Goal: Register for event/course

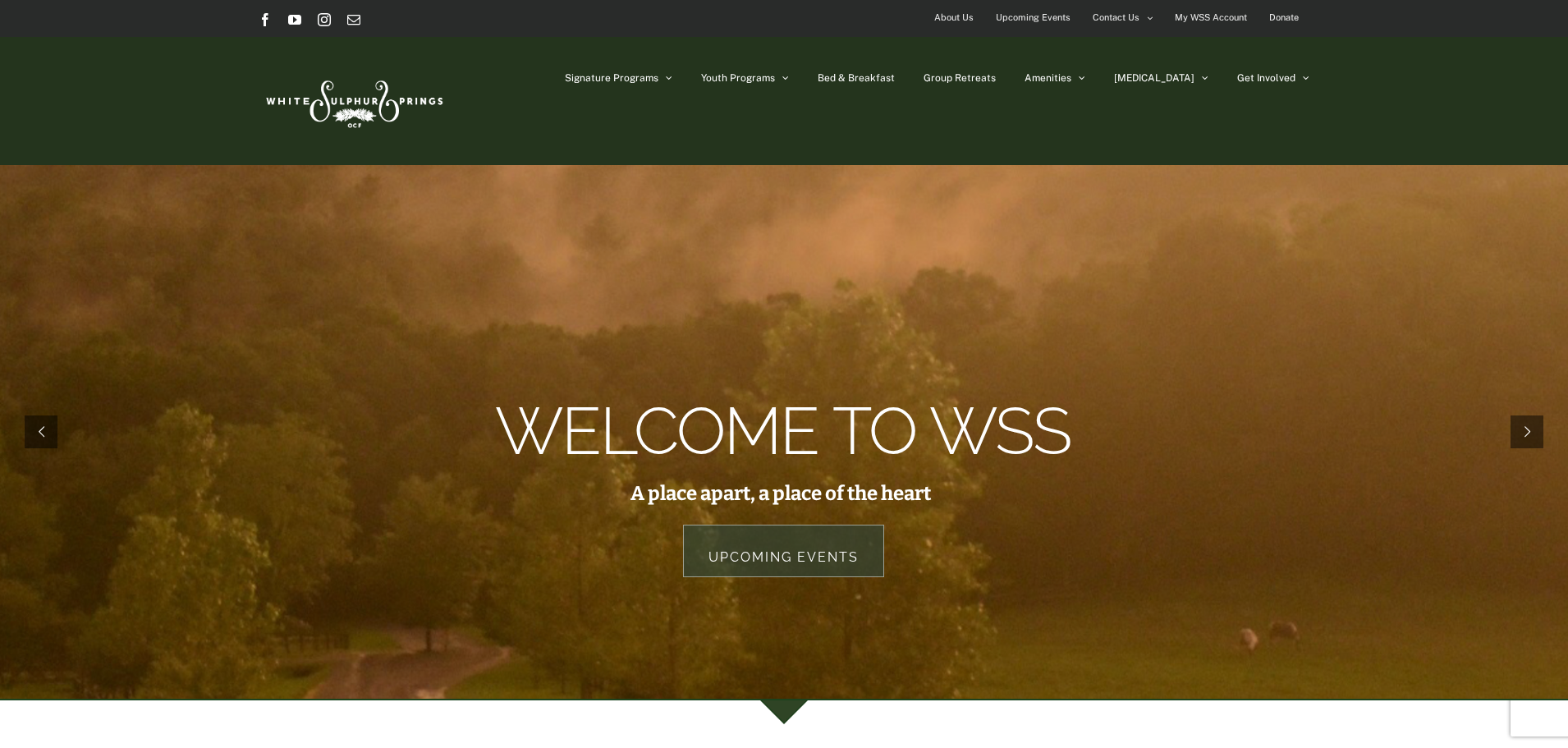
click at [1045, 18] on span "Upcoming Events" at bounding box center [1033, 17] width 75 height 23
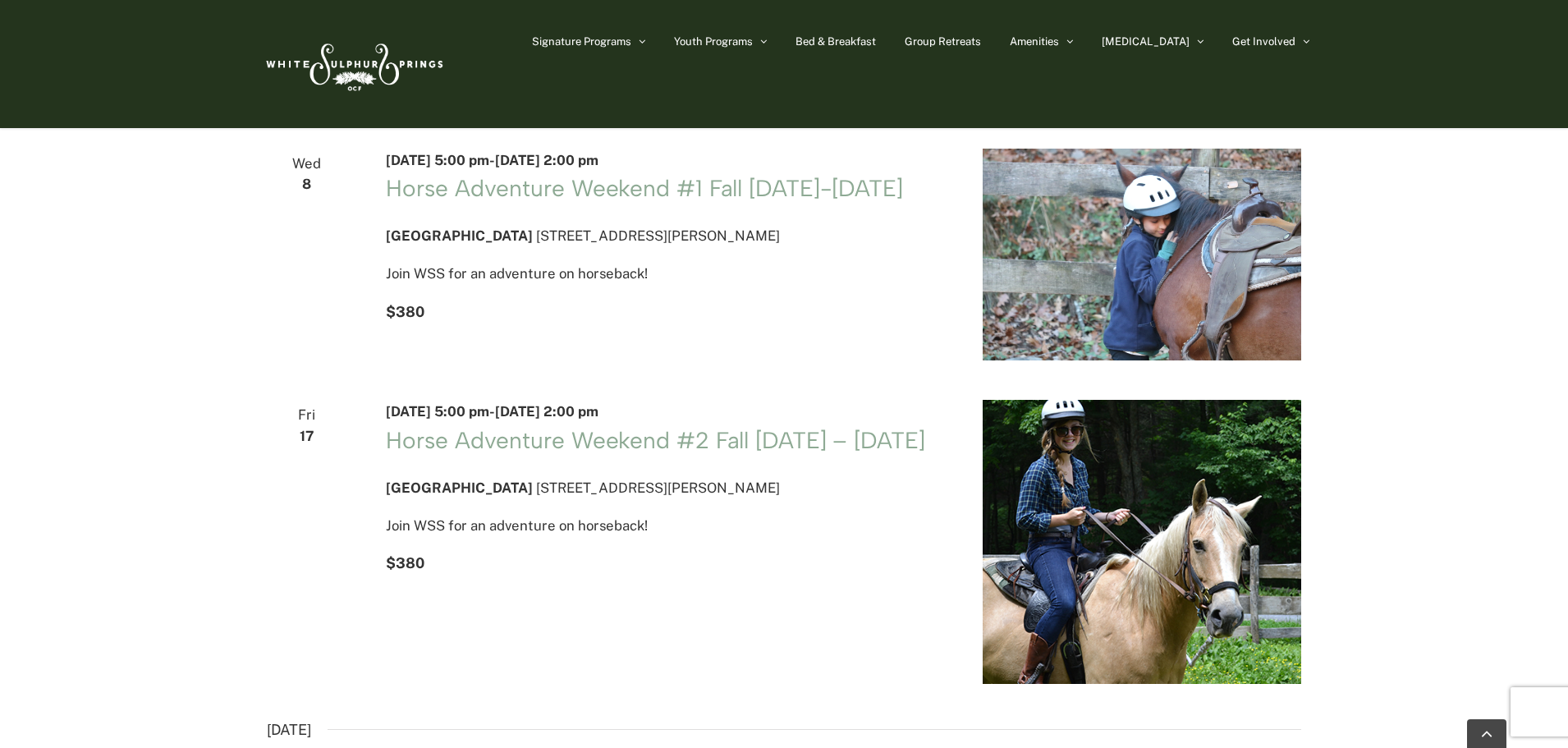
scroll to position [410, 0]
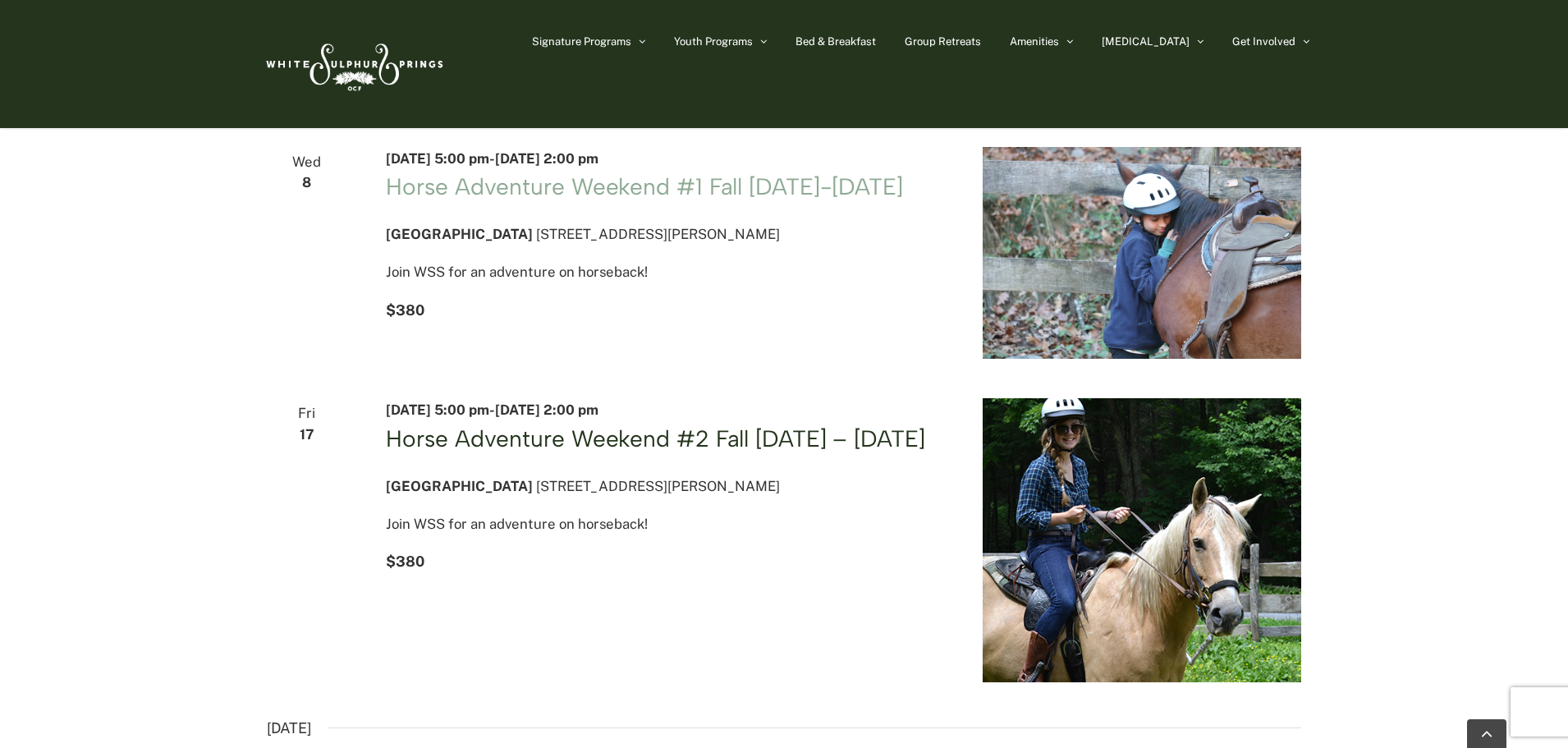
click at [605, 453] on link "Horse Adventure Weekend #2 Fall [DATE] – [DATE]" at bounding box center [655, 439] width 539 height 28
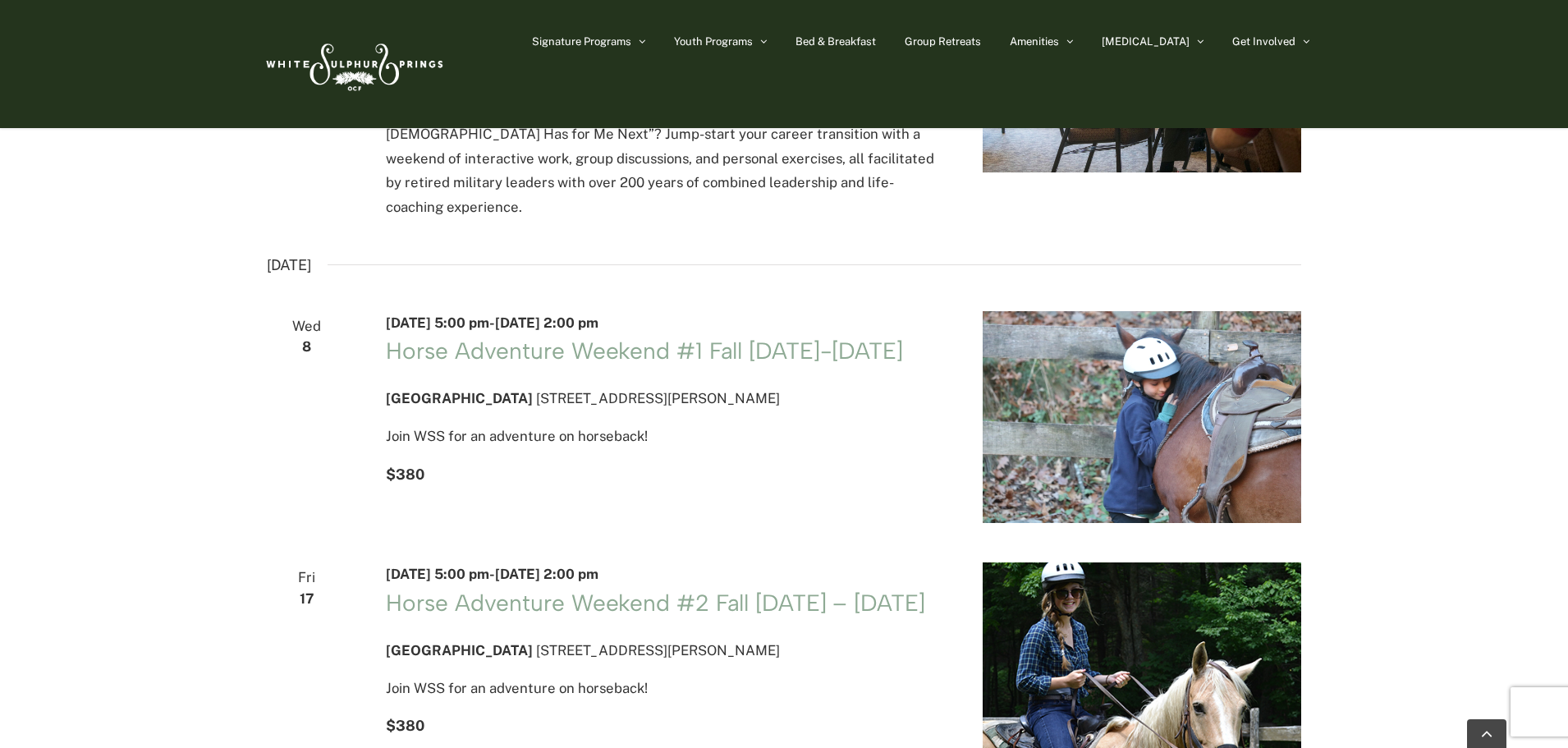
scroll to position [0, 0]
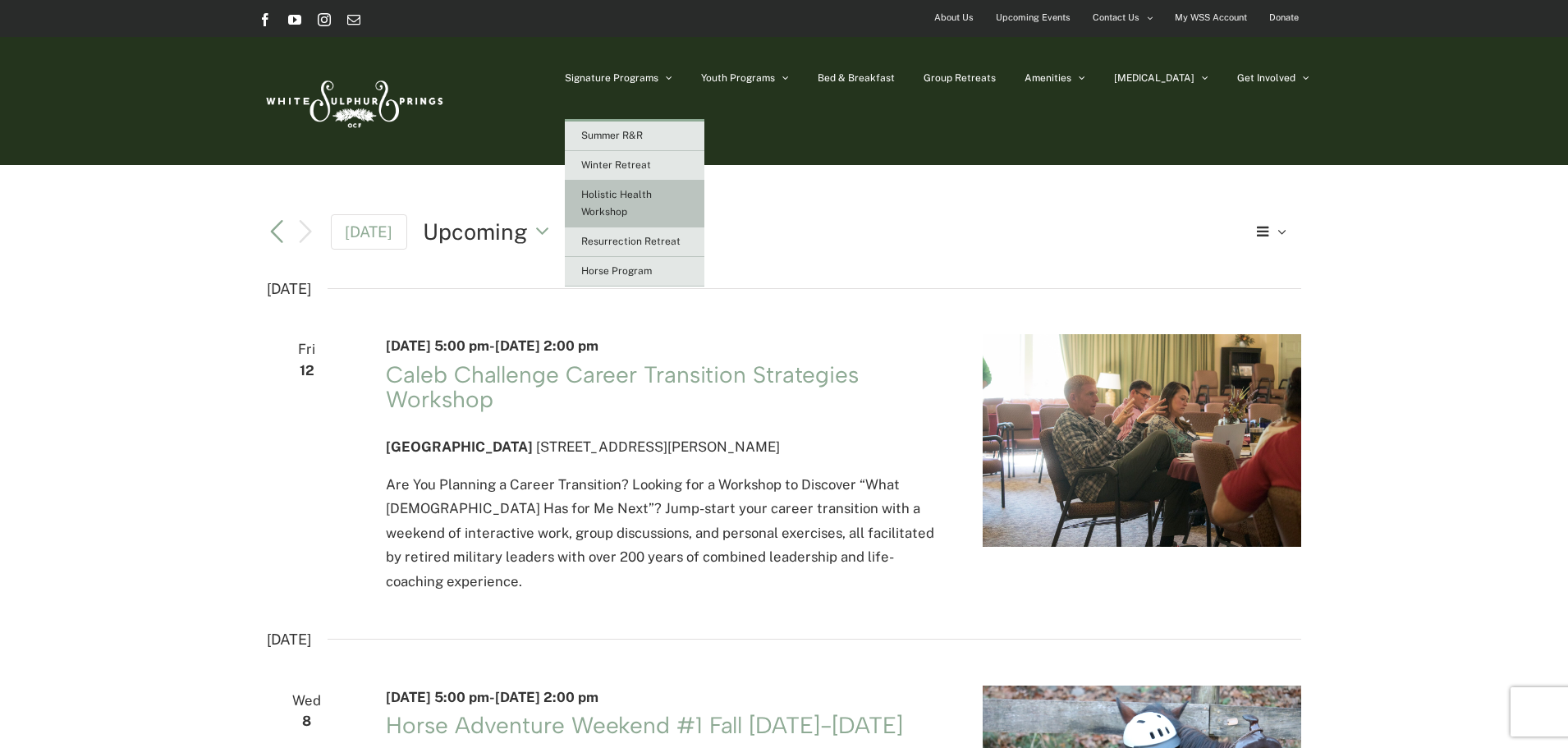
click at [652, 209] on span "Holistic Health Workshop" at bounding box center [617, 203] width 71 height 29
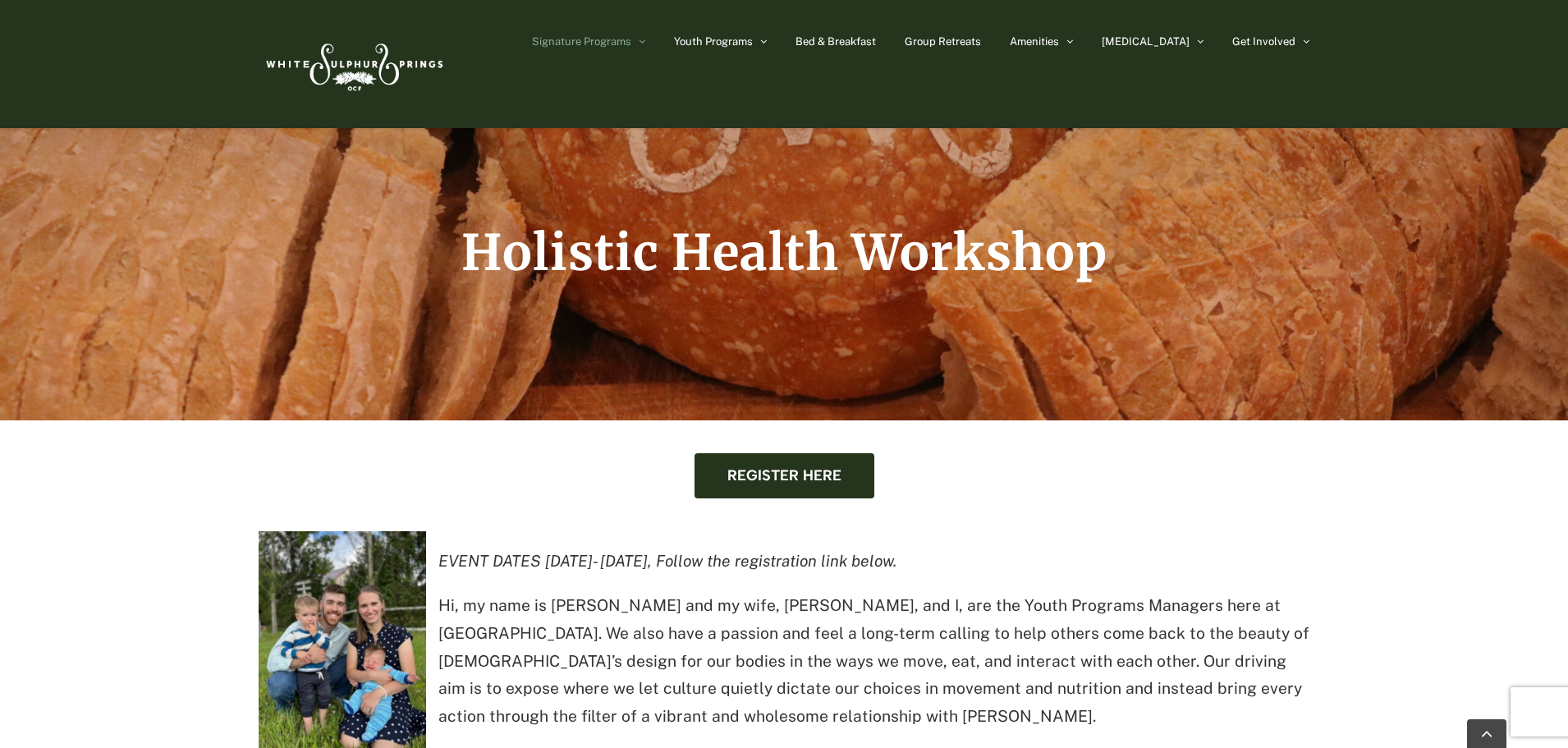
scroll to position [348, 0]
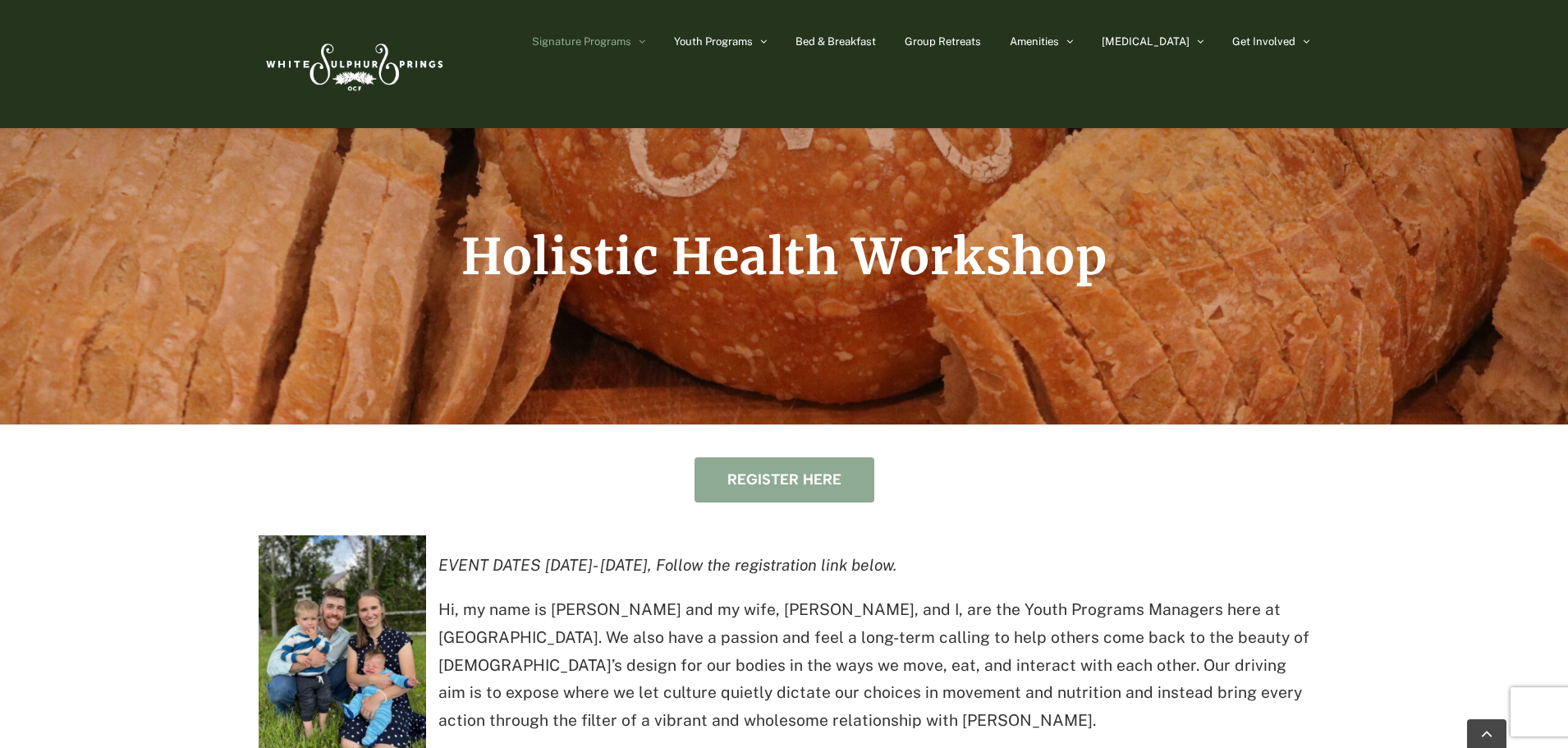
click at [773, 469] on link "Register here" at bounding box center [784, 480] width 180 height 45
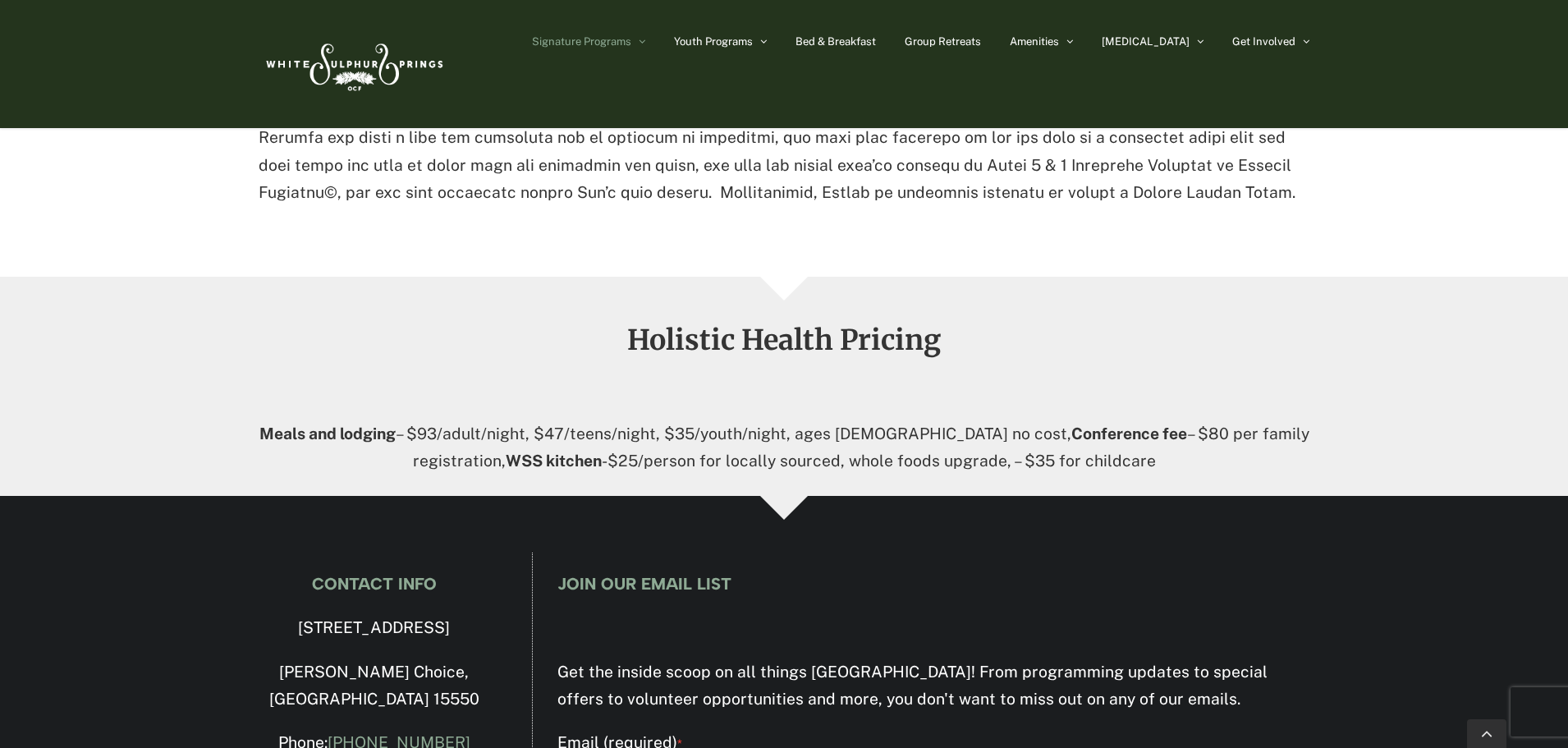
scroll to position [2647, 0]
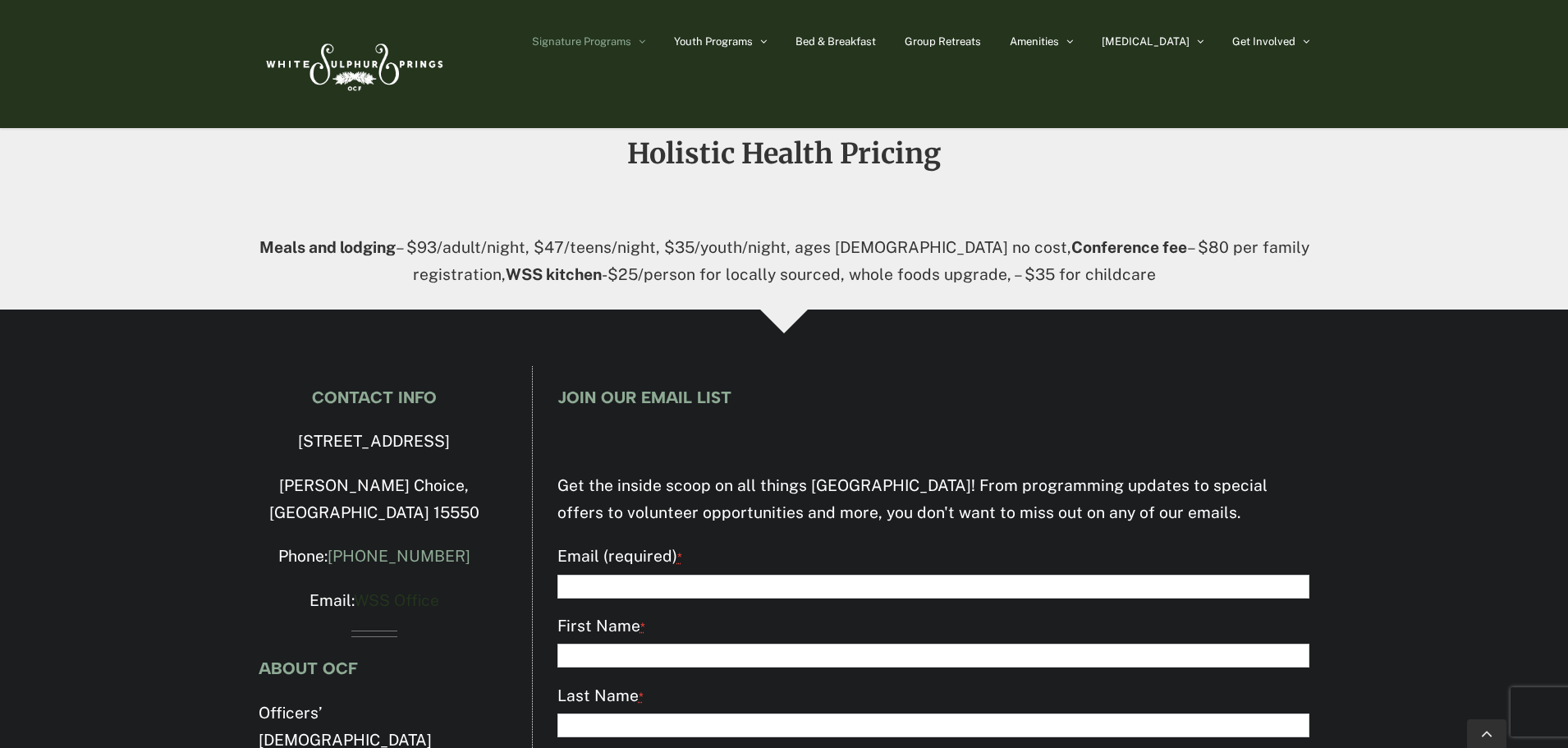
click at [421, 591] on link "WSS Office" at bounding box center [396, 599] width 85 height 18
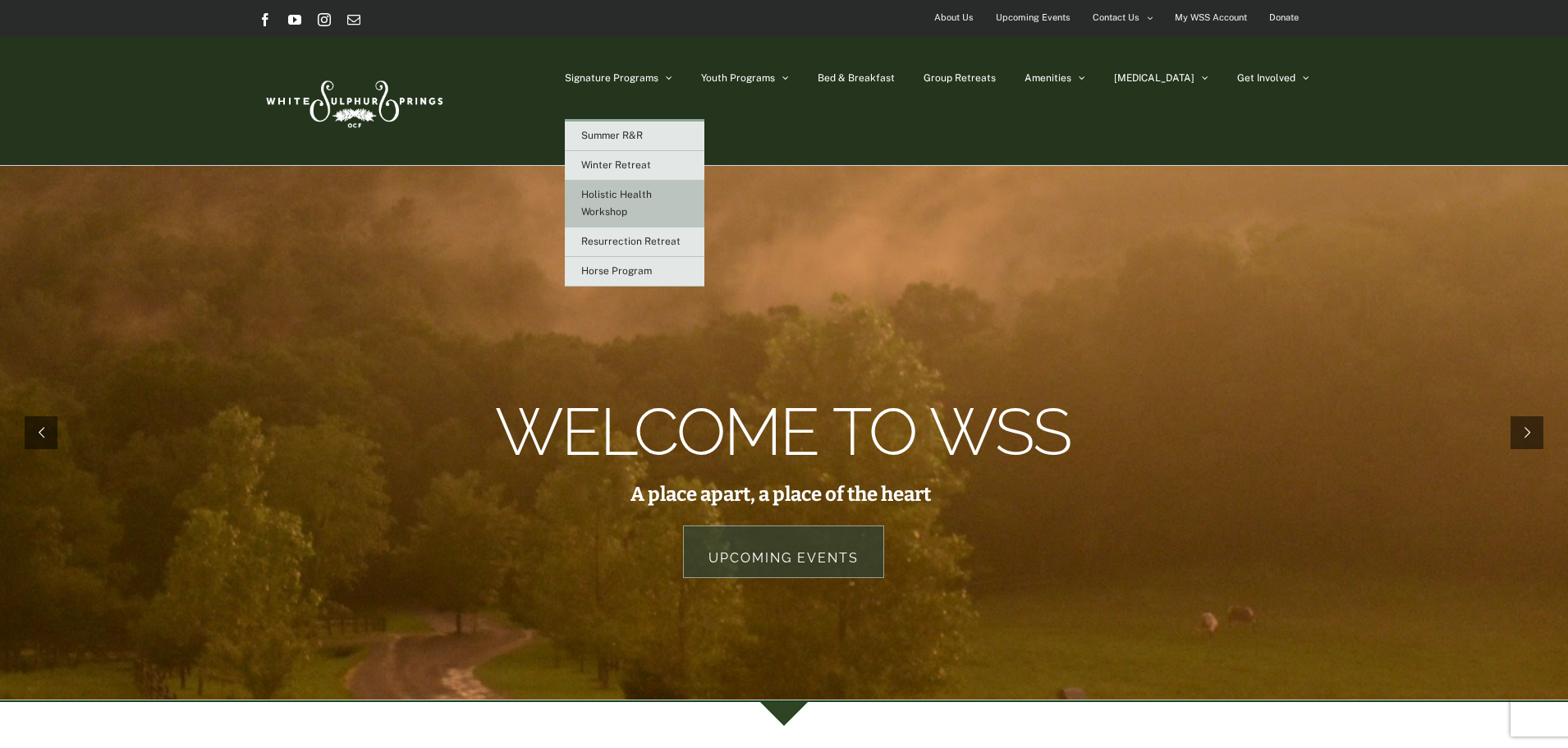
click at [652, 197] on span "Holistic Health Workshop" at bounding box center [617, 203] width 71 height 29
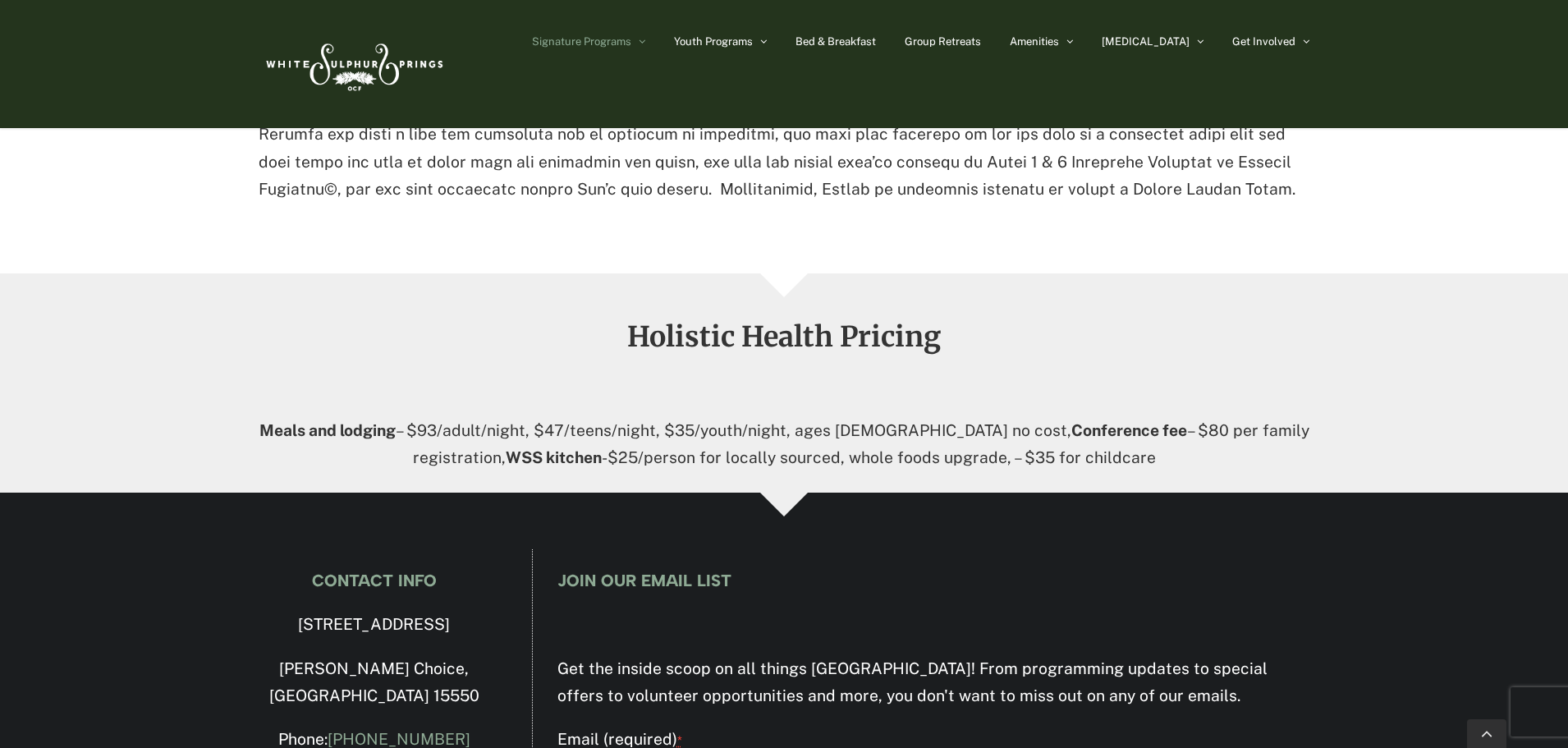
scroll to position [2463, 0]
